Goal: Task Accomplishment & Management: Manage account settings

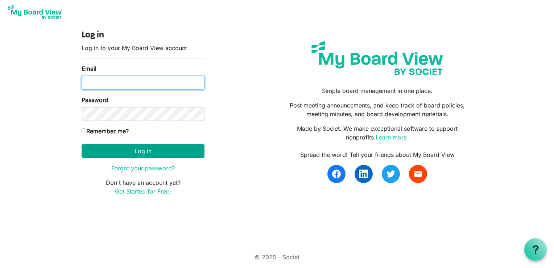
type input "sdaniels@habitatcorning.org"
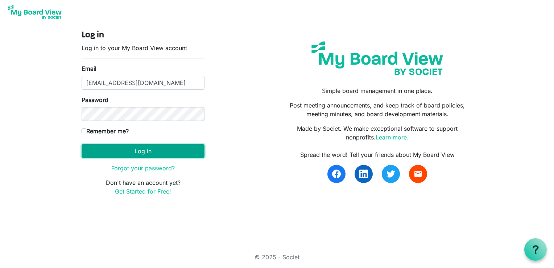
click at [144, 149] on button "Log in" at bounding box center [143, 151] width 123 height 14
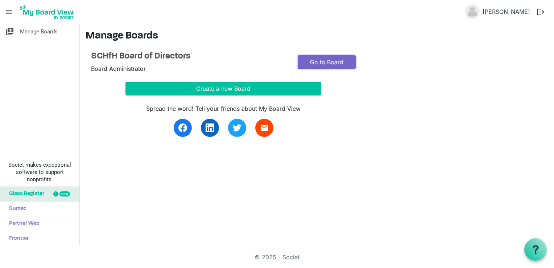
click at [320, 61] on link "Go to Board" at bounding box center [327, 62] width 58 height 14
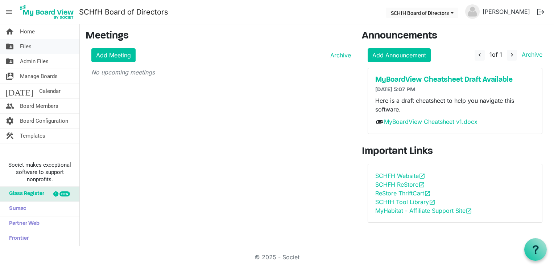
click at [27, 44] on span "Files" at bounding box center [26, 46] width 12 height 15
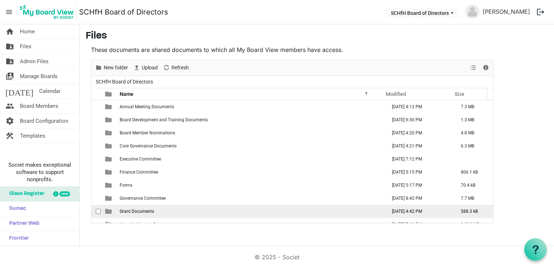
scroll to position [21, 0]
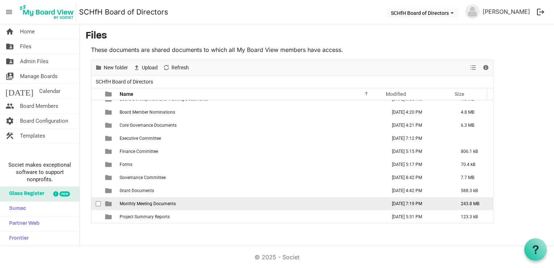
click at [147, 204] on span "Monthly Meeting Documents" at bounding box center [148, 203] width 56 height 5
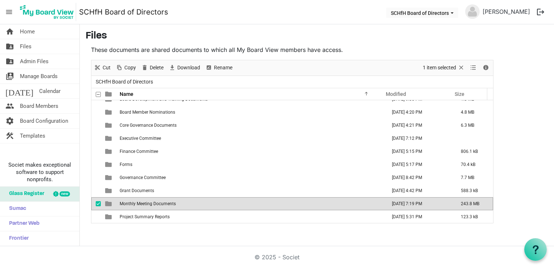
click at [147, 204] on span "Monthly Meeting Documents" at bounding box center [148, 203] width 56 height 5
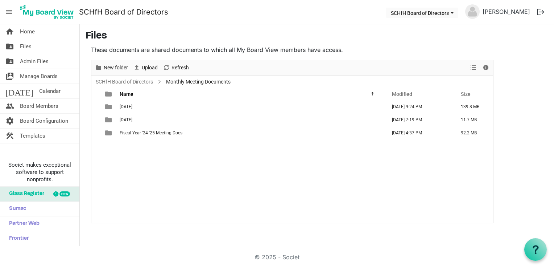
scroll to position [0, 0]
click at [116, 66] on span "New folder" at bounding box center [116, 67] width 26 height 9
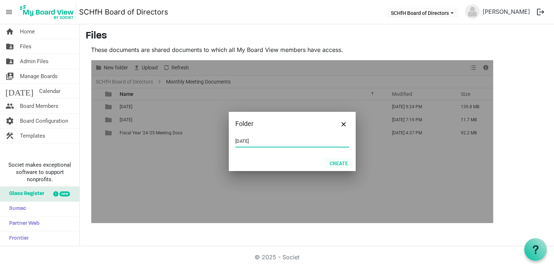
type input "9-17-25"
click at [339, 161] on button "Create" at bounding box center [339, 163] width 28 height 10
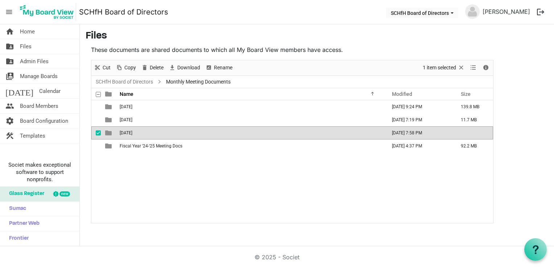
click at [170, 131] on td "9-17-25" at bounding box center [251, 132] width 267 height 13
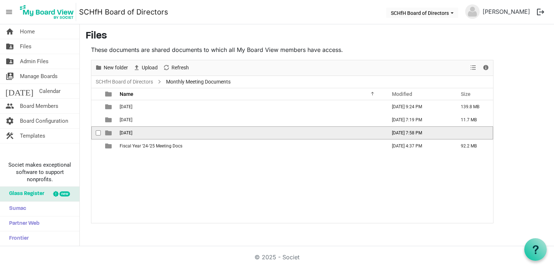
click at [170, 131] on td "9-17-25" at bounding box center [251, 132] width 267 height 13
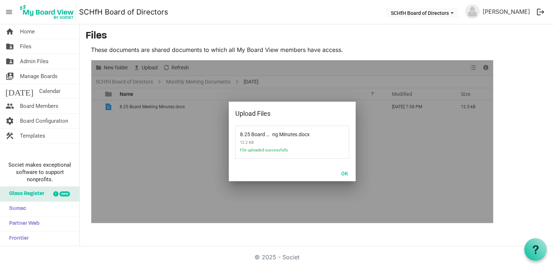
click at [258, 32] on h3 "Files" at bounding box center [317, 36] width 463 height 12
click at [345, 171] on button "OK" at bounding box center [345, 173] width 16 height 10
